Goal: Find contact information: Find contact information

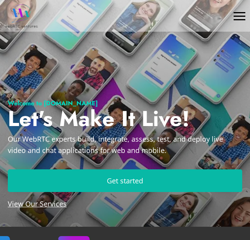
click at [234, 15] on div at bounding box center [240, 16] width 12 height 12
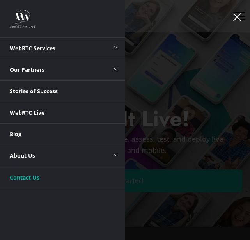
click at [33, 181] on link "Contact Us" at bounding box center [62, 177] width 125 height 21
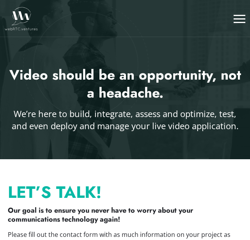
click at [237, 19] on div at bounding box center [240, 18] width 12 height 12
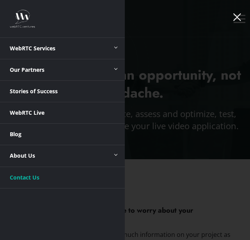
click at [114, 154] on span at bounding box center [115, 154] width 18 height 18
click at [23, 156] on link "About Us" at bounding box center [62, 155] width 125 height 21
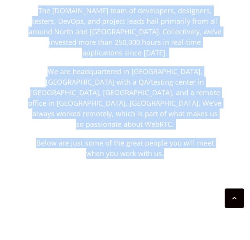
drag, startPoint x: 45, startPoint y: 11, endPoint x: 199, endPoint y: 140, distance: 201.0
click at [199, 140] on div "Our Team The WebRTC.ventures team of developers, designers, testers, DevOps, an…" at bounding box center [125, 68] width 250 height 190
click at [171, 93] on p "We are headquartered in Charlottesville, VA with a QA/testing center in Panama …" at bounding box center [125, 97] width 194 height 63
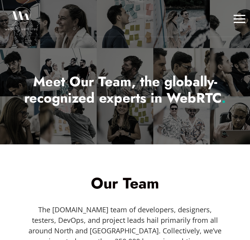
click at [244, 23] on div at bounding box center [240, 18] width 12 height 12
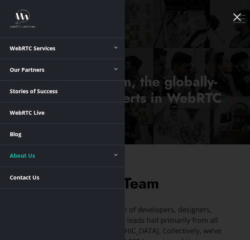
click at [113, 49] on span at bounding box center [115, 47] width 18 height 18
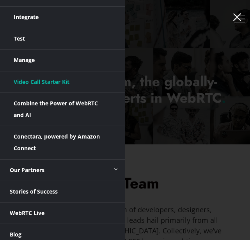
scroll to position [144, 0]
